Goal: Transaction & Acquisition: Book appointment/travel/reservation

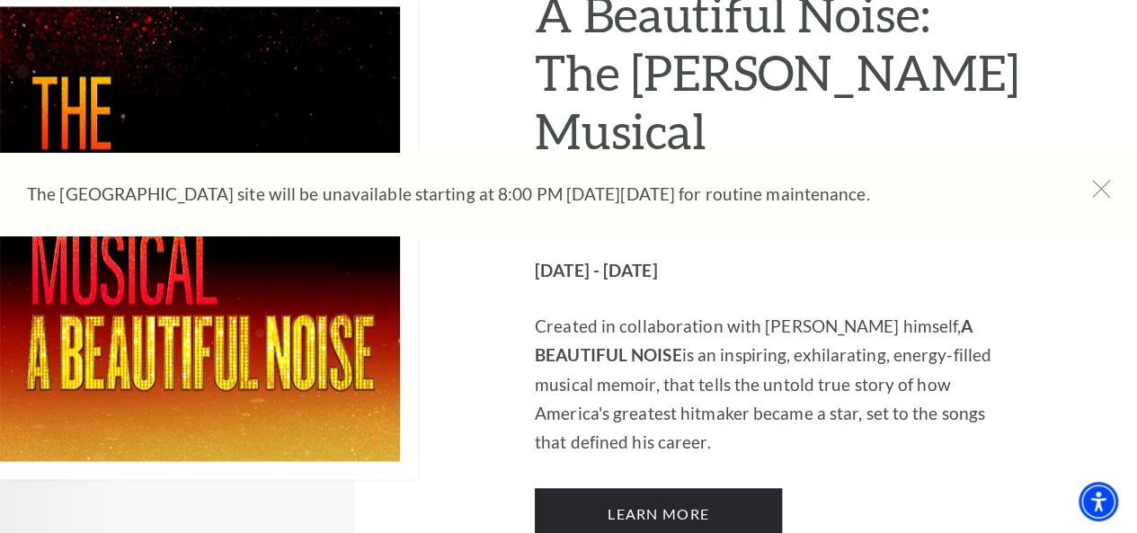
scroll to position [4853, 0]
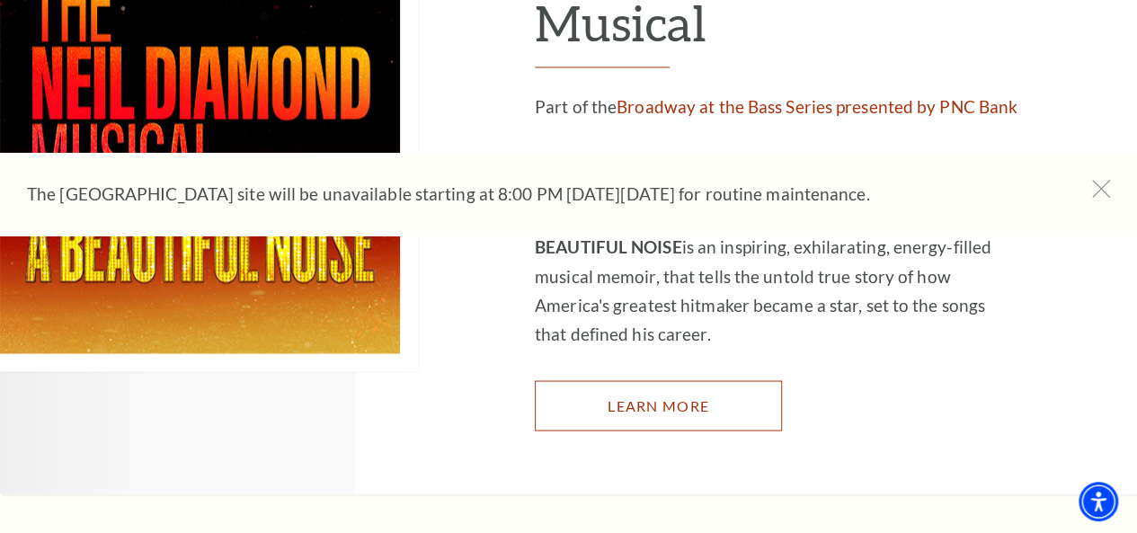
click at [613, 380] on link "Learn More" at bounding box center [658, 405] width 247 height 50
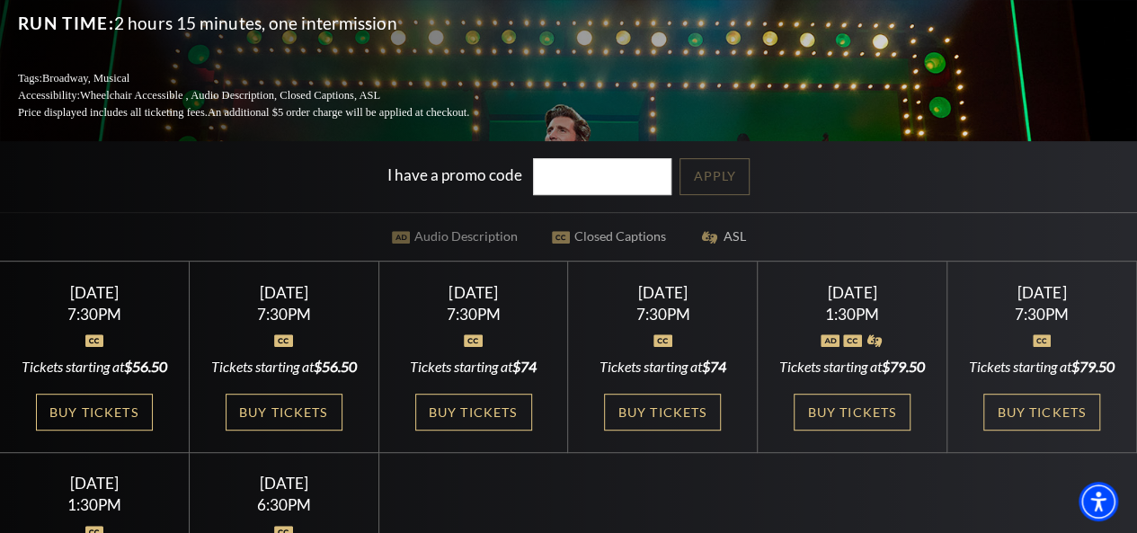
scroll to position [270, 0]
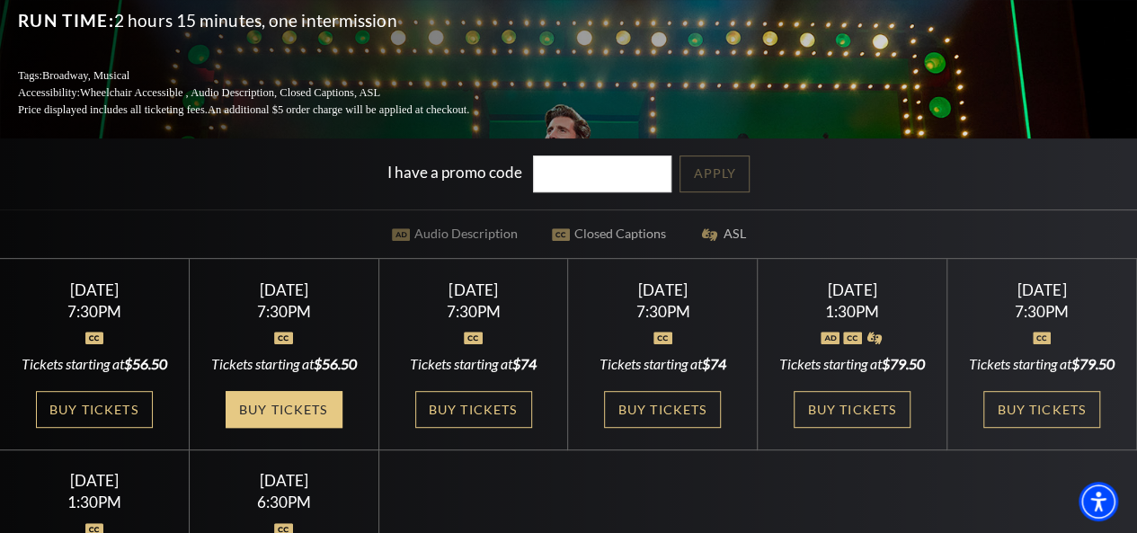
click at [294, 428] on link "Buy Tickets" at bounding box center [284, 409] width 117 height 37
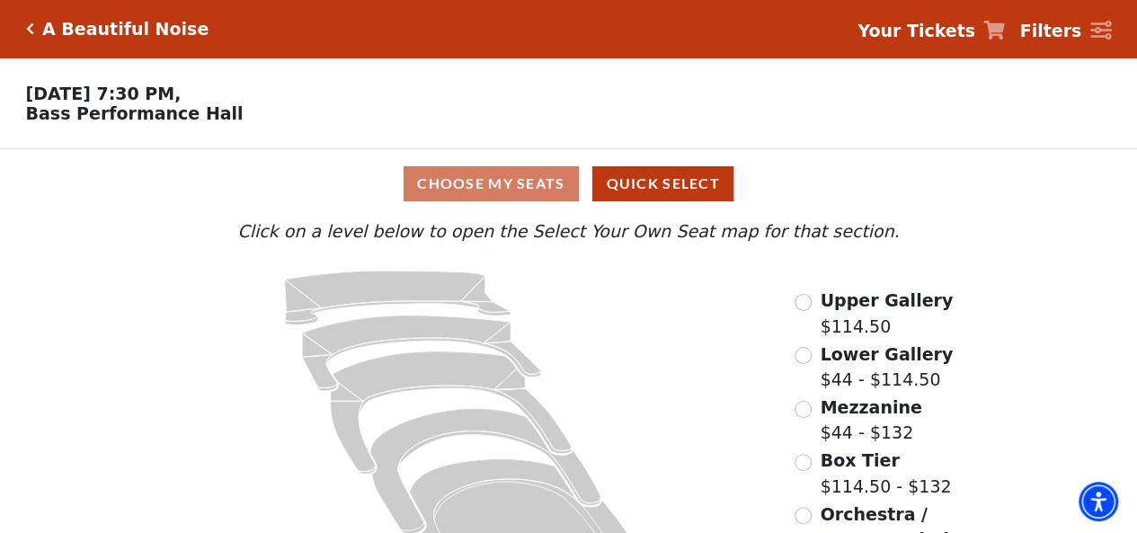
scroll to position [79, 0]
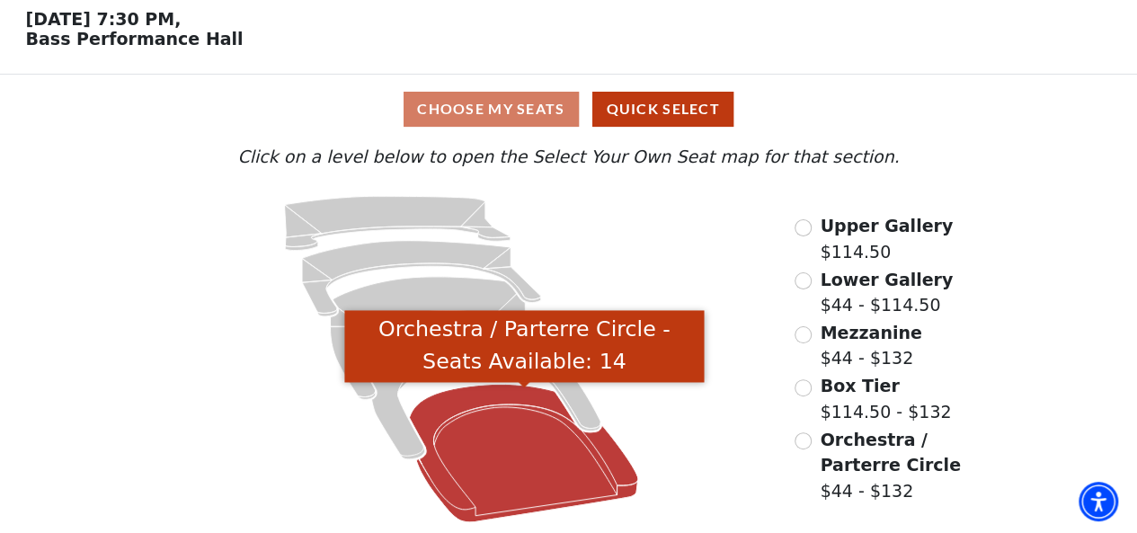
click at [476, 408] on icon "Orchestra / Parterre Circle - Seats Available: 14" at bounding box center [524, 454] width 229 height 138
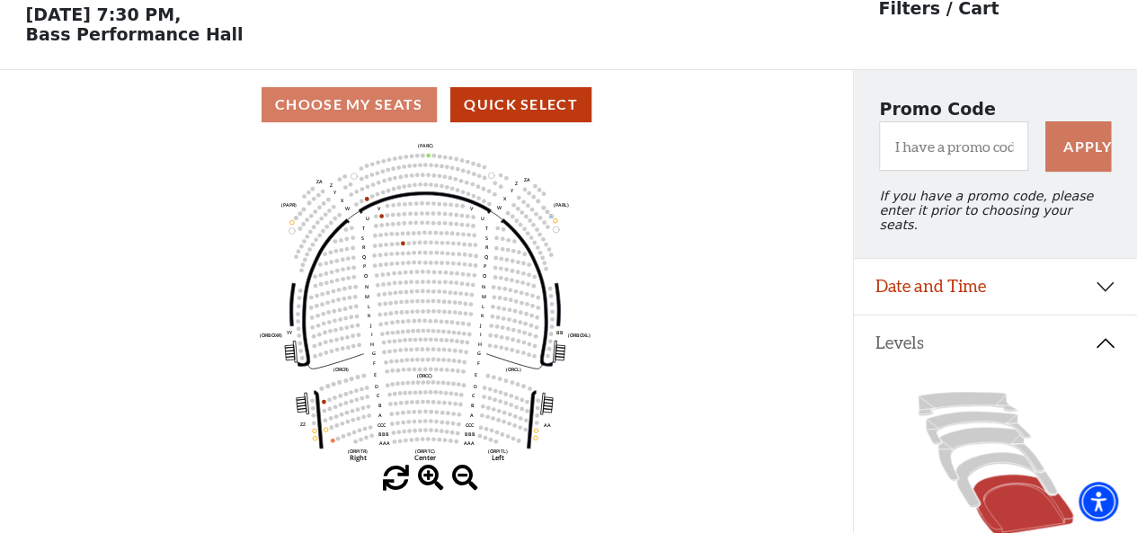
scroll to position [83, 0]
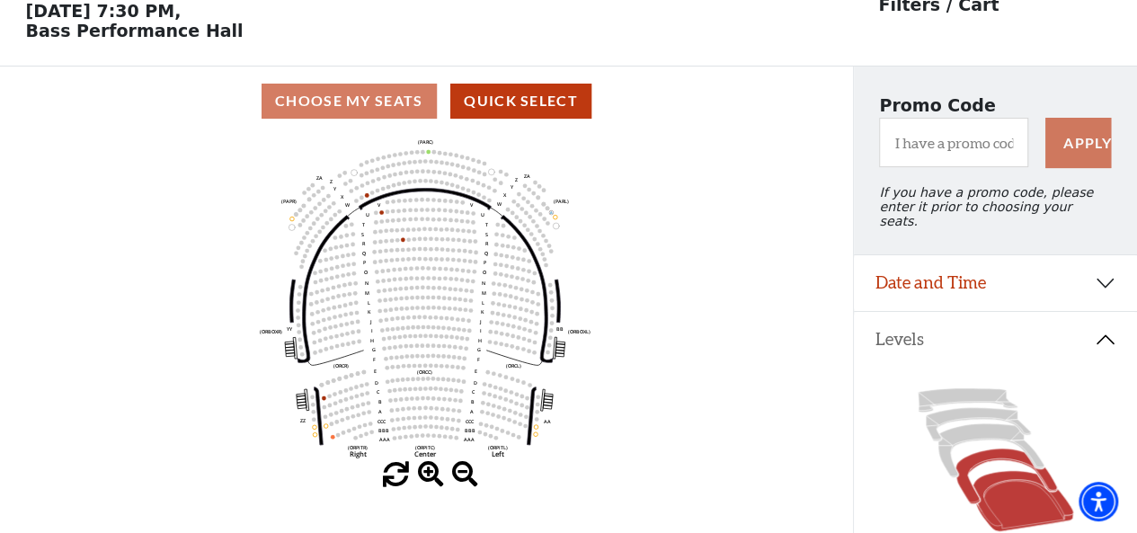
click at [974, 455] on icon at bounding box center [1006, 475] width 102 height 55
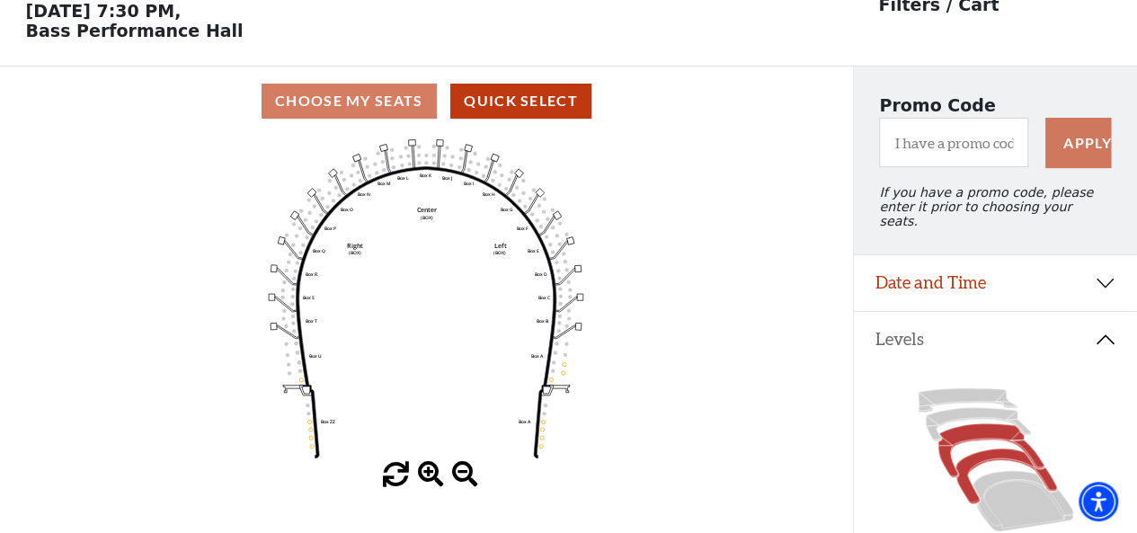
click at [970, 427] on icon at bounding box center [990, 451] width 106 height 54
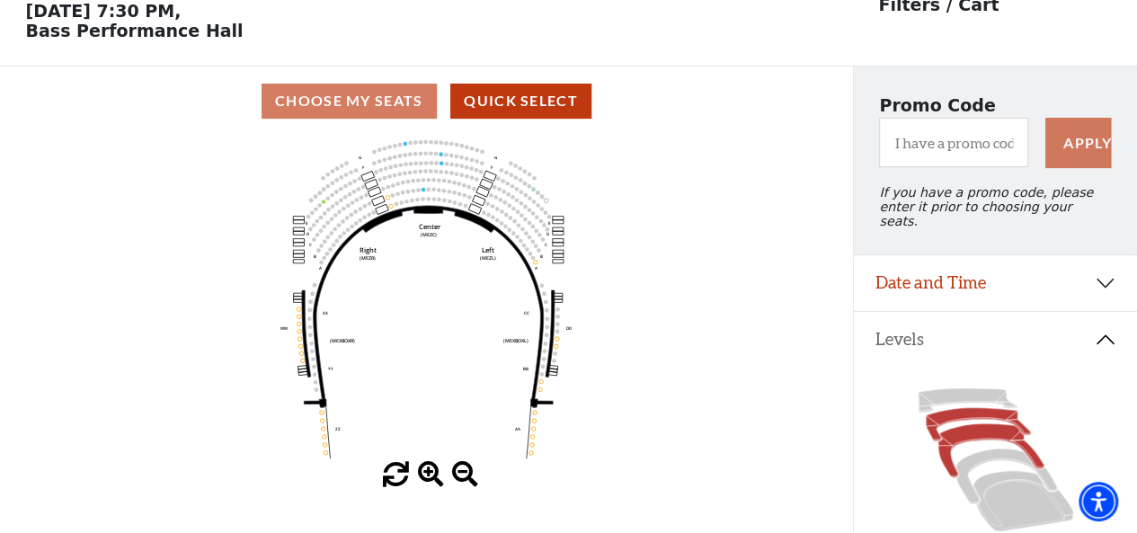
click at [965, 411] on icon at bounding box center [978, 424] width 105 height 33
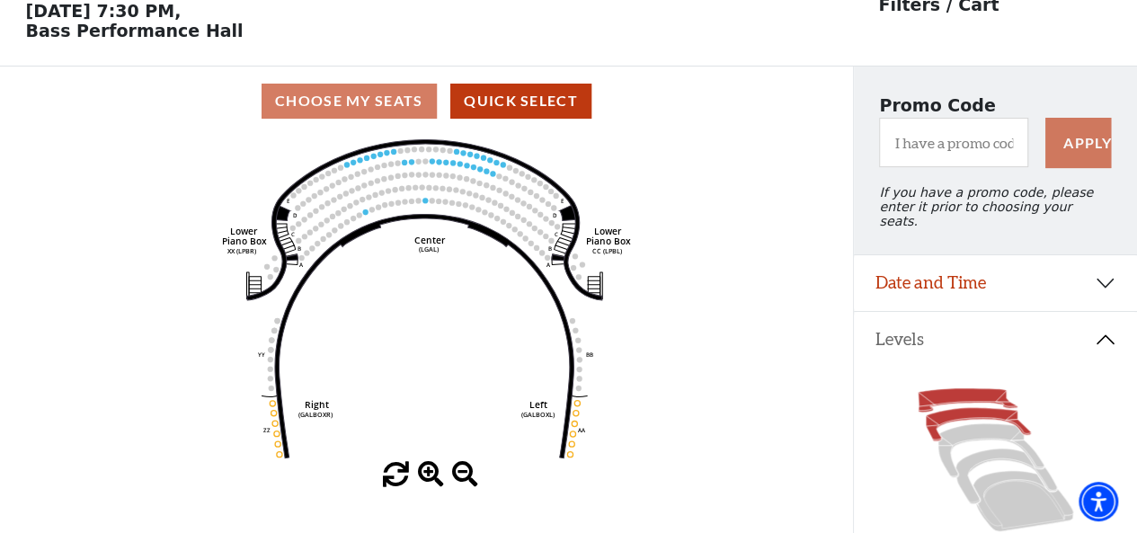
click at [971, 393] on icon at bounding box center [967, 399] width 99 height 23
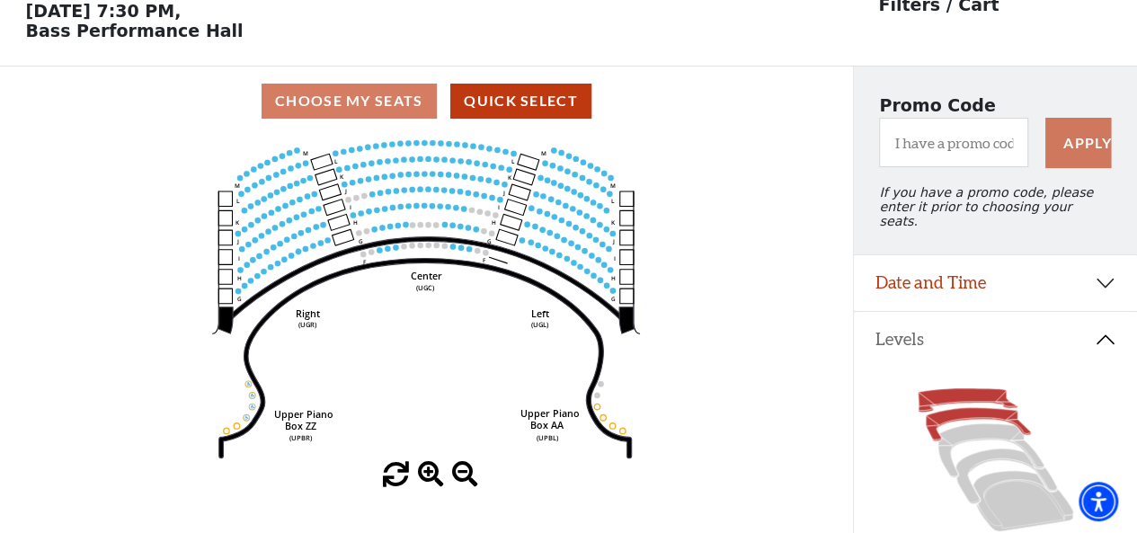
click at [962, 410] on icon at bounding box center [978, 424] width 105 height 33
